Goal: Task Accomplishment & Management: Complete application form

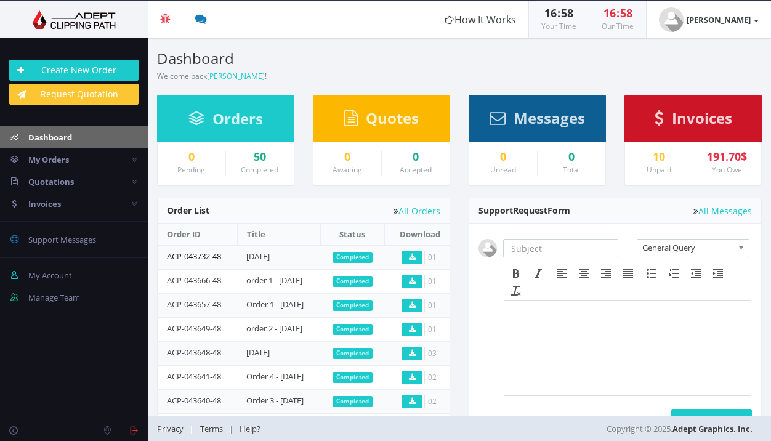
click at [204, 259] on link "ACP-043732-48" at bounding box center [194, 255] width 54 height 11
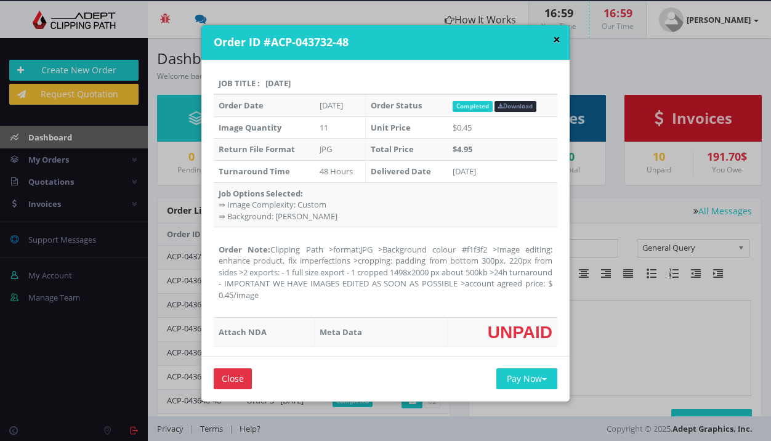
click at [556, 41] on button "×" at bounding box center [556, 39] width 7 height 13
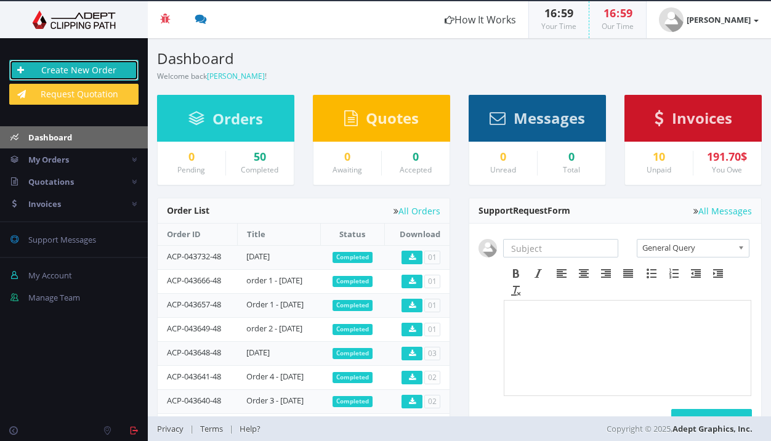
click at [76, 73] on link "Create New Order" at bounding box center [73, 70] width 129 height 21
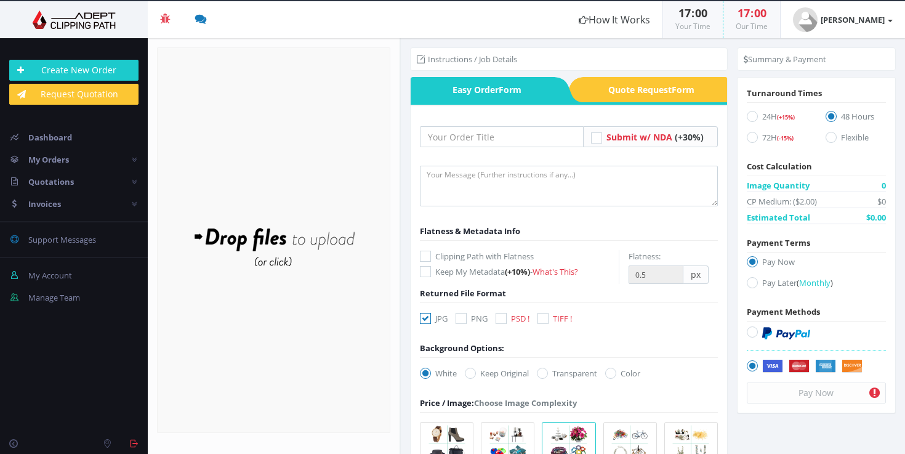
click at [81, 7] on link "Beta" at bounding box center [74, 19] width 148 height 37
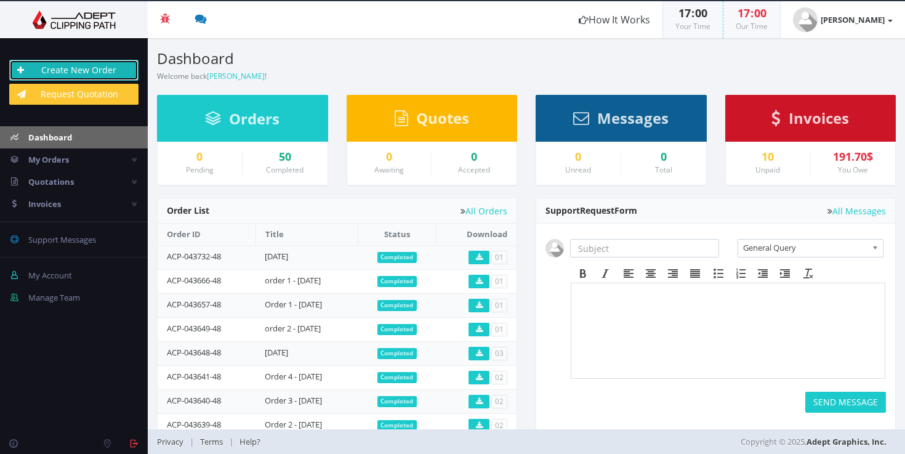
click at [88, 66] on link "Create New Order" at bounding box center [73, 70] width 129 height 21
click at [59, 68] on link "Create New Order" at bounding box center [73, 70] width 129 height 21
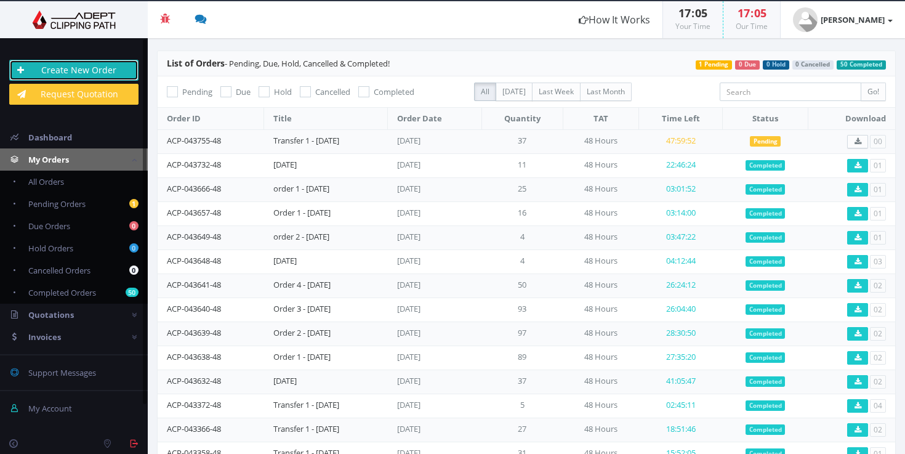
click at [74, 66] on link "Create New Order" at bounding box center [73, 70] width 129 height 21
